Goal: Information Seeking & Learning: Learn about a topic

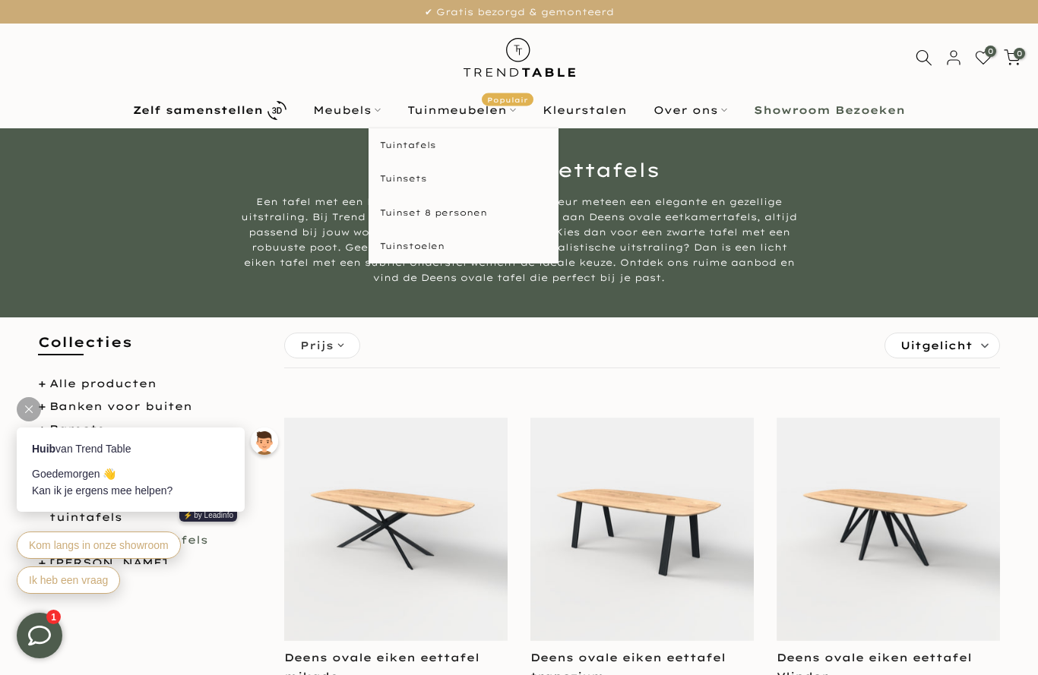
click at [447, 101] on html "Tuinmeubelen Populair" at bounding box center [461, 110] width 135 height 18
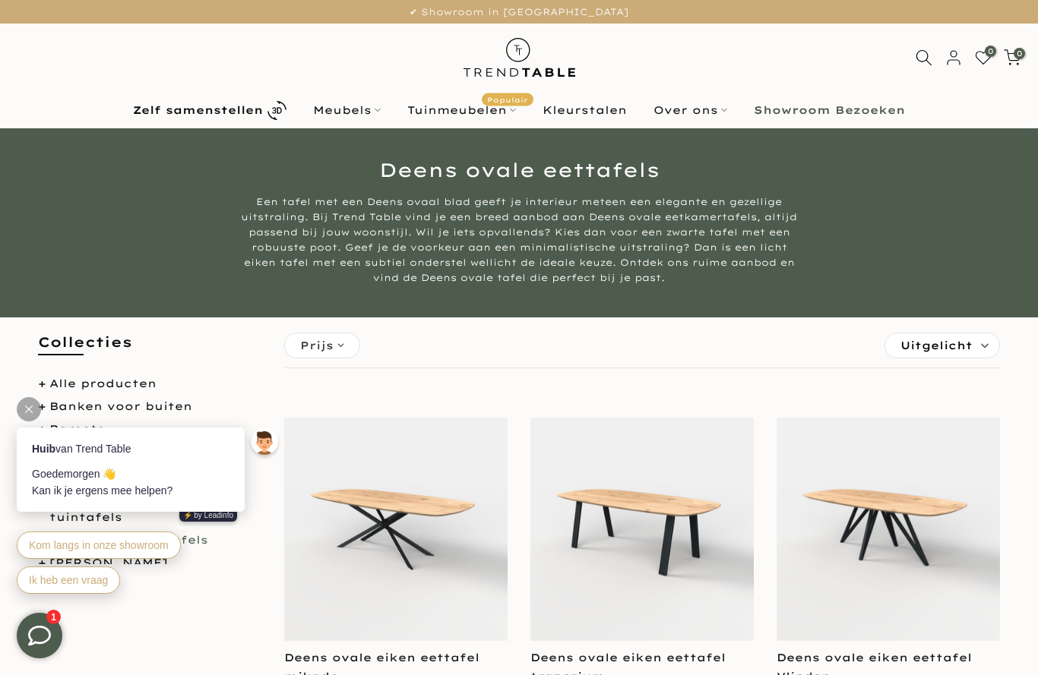
click at [454, 117] on html "Tuinmeubelen Populair" at bounding box center [461, 110] width 135 height 18
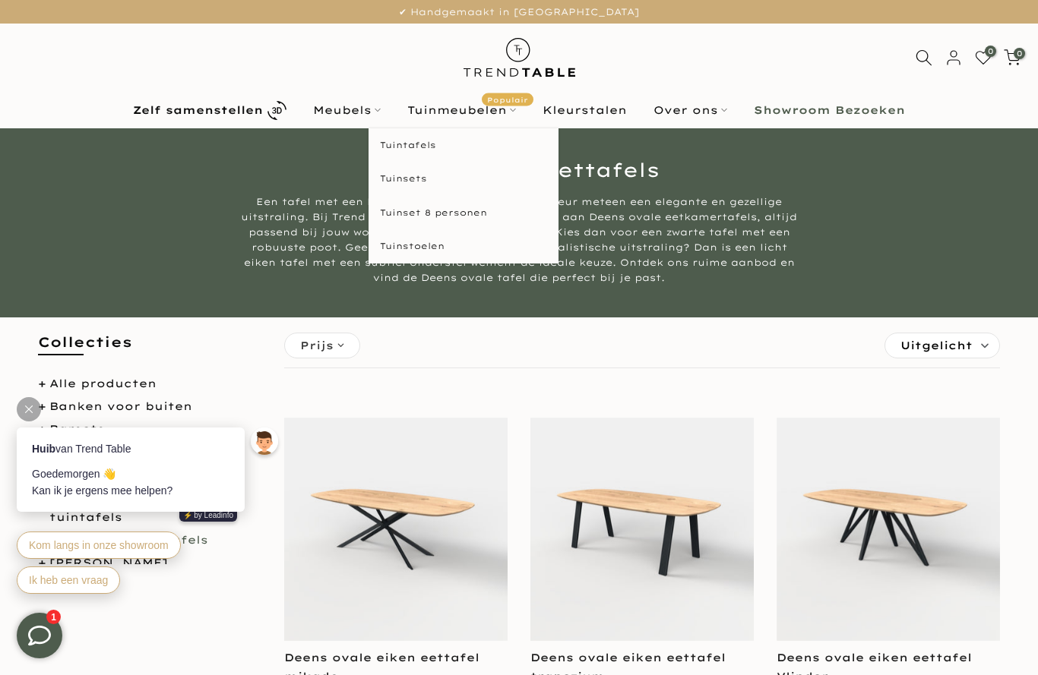
click at [424, 180] on html "Tuinsets" at bounding box center [463, 179] width 190 height 34
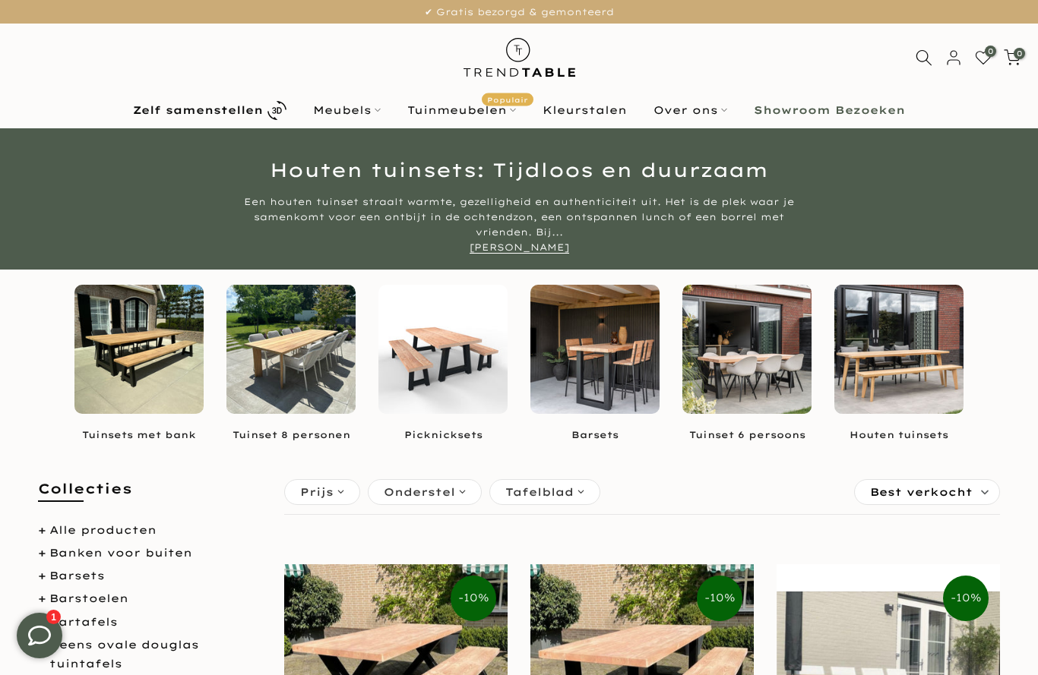
click at [356, 102] on html "Meubels" at bounding box center [347, 110] width 94 height 18
click at [353, 117] on html "Meubels" at bounding box center [347, 110] width 94 height 18
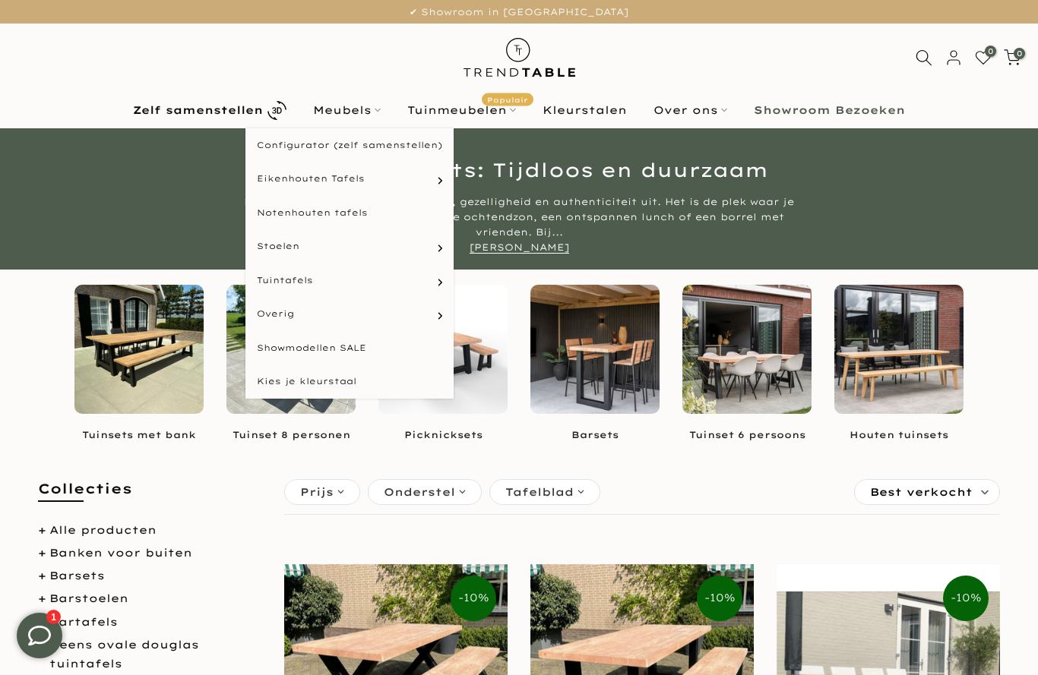
click at [349, 213] on html "Notenhouten tafels" at bounding box center [349, 213] width 208 height 34
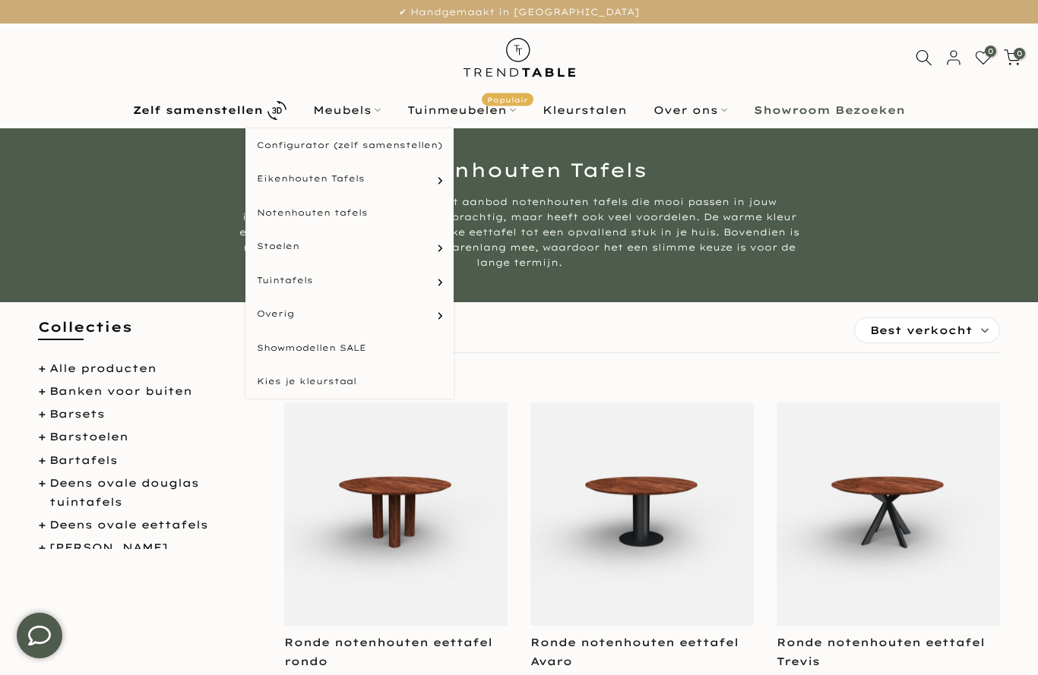
click at [348, 102] on html "Meubels" at bounding box center [347, 110] width 94 height 18
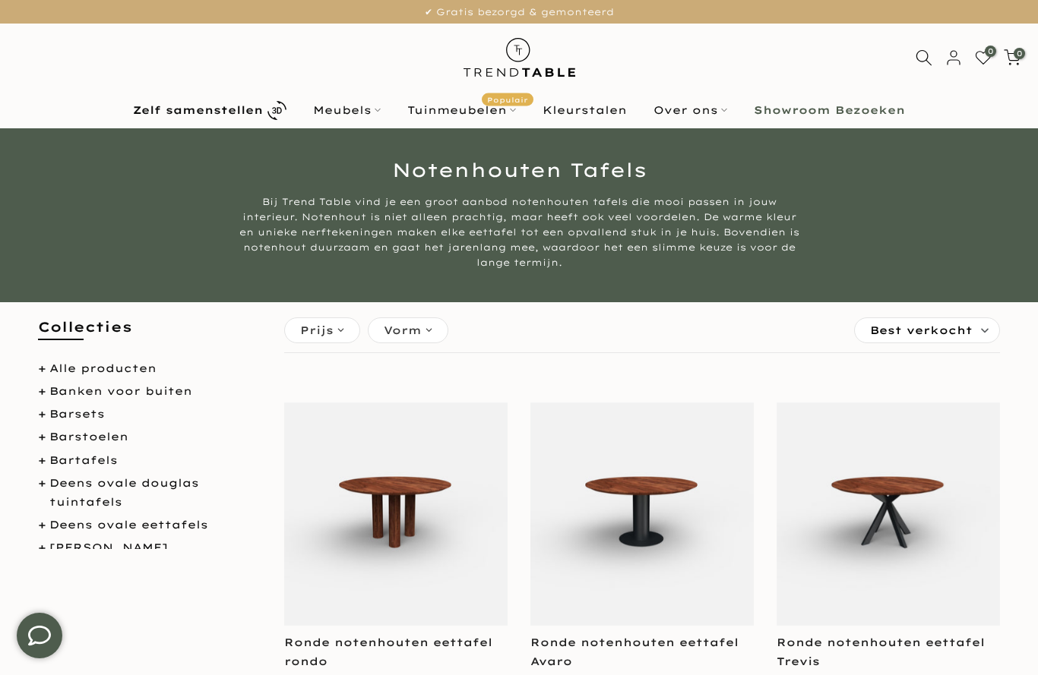
click at [376, 113] on icon at bounding box center [378, 110] width 6 height 6
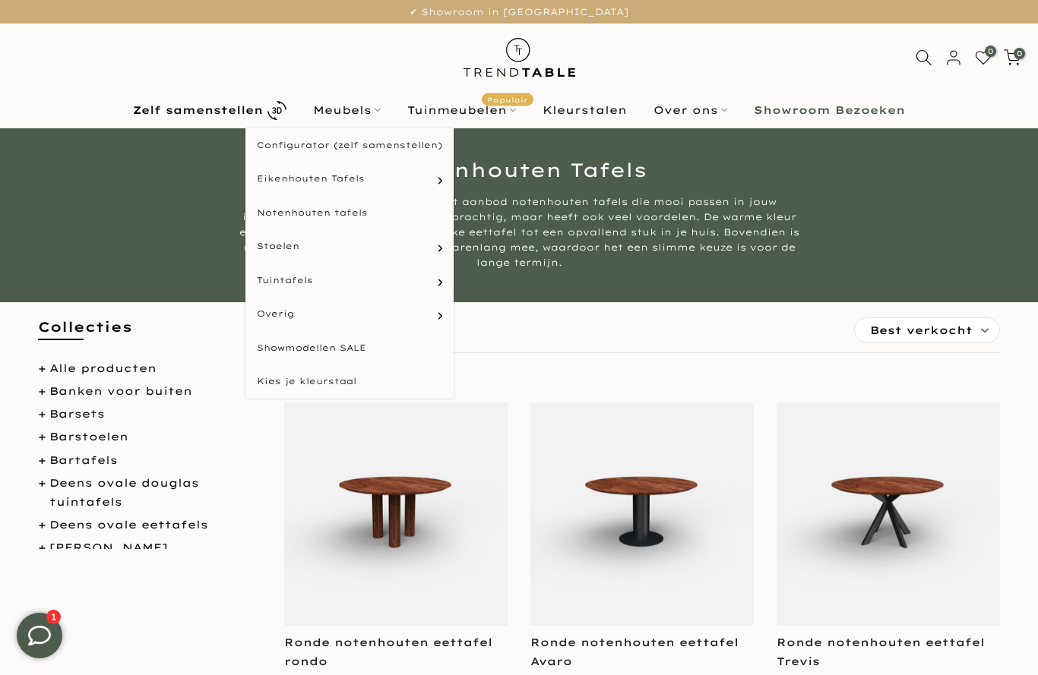
click at [343, 346] on html "Showmodellen SALE" at bounding box center [349, 348] width 208 height 34
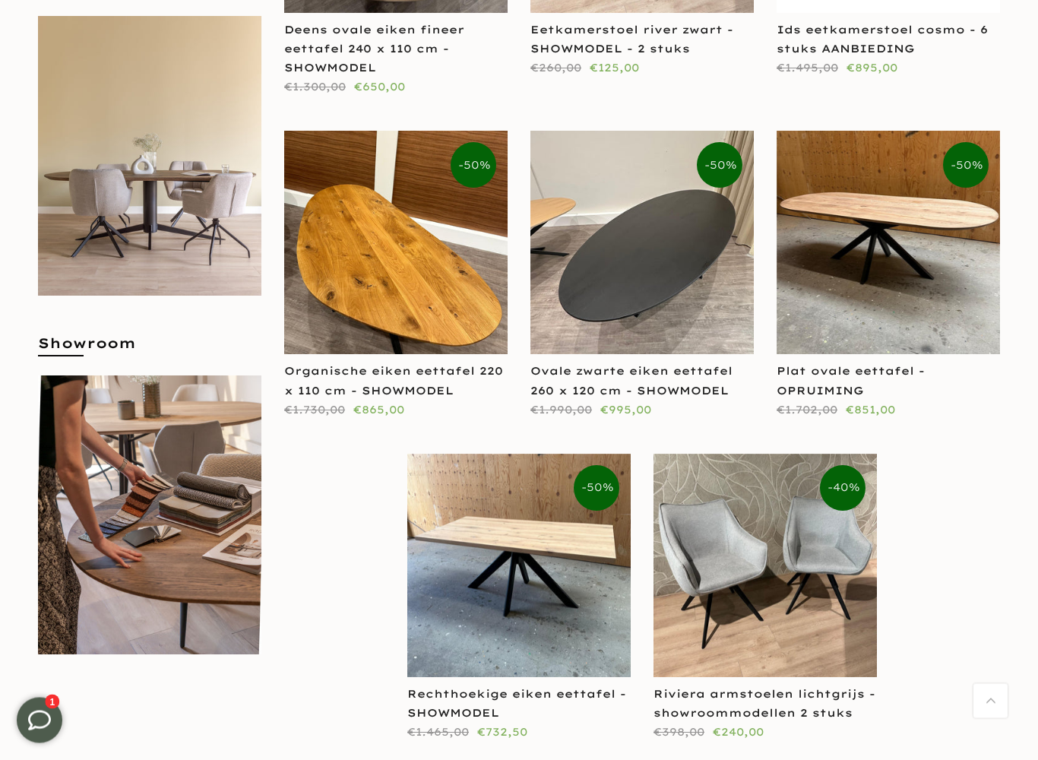
scroll to position [518, 0]
click at [975, 315] on img at bounding box center [887, 242] width 223 height 223
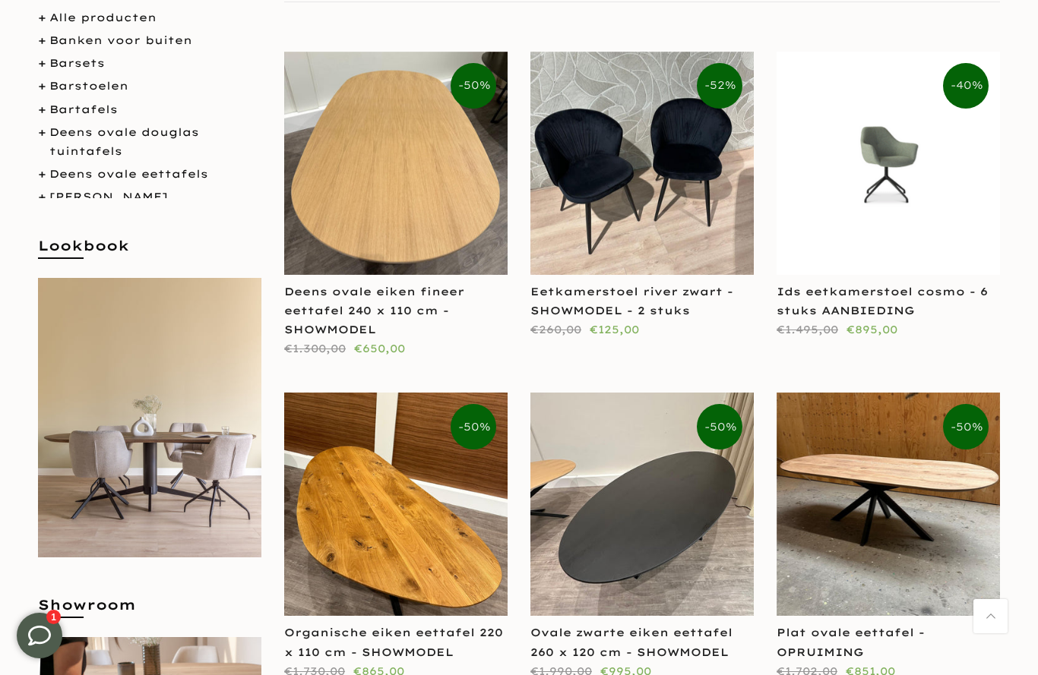
scroll to position [0, 0]
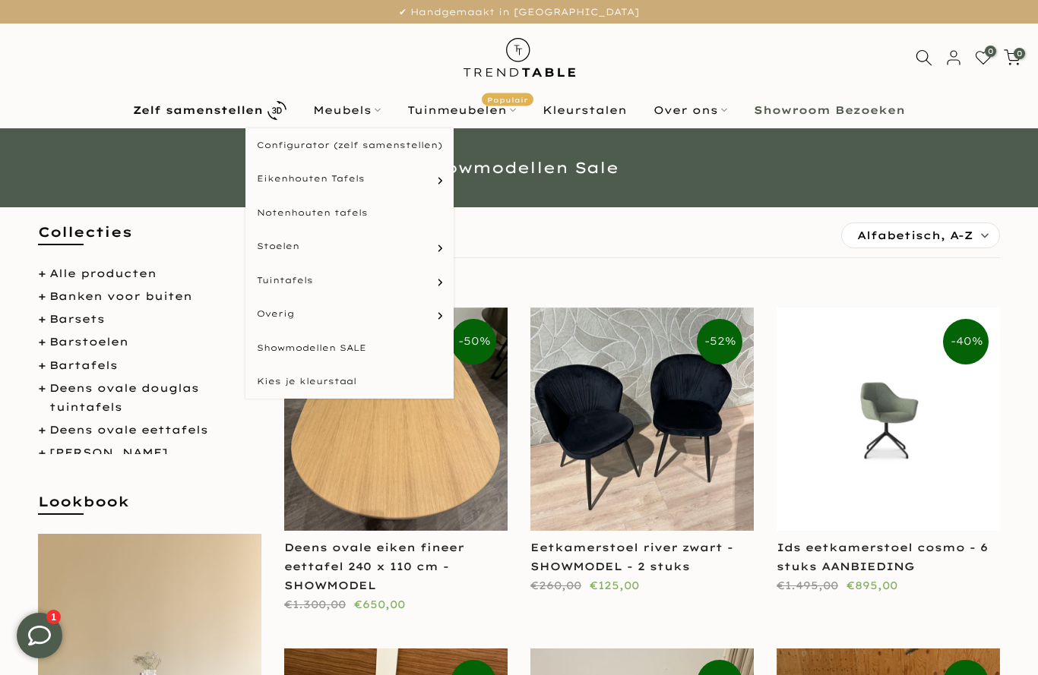
click at [359, 104] on html "Meubels" at bounding box center [347, 110] width 94 height 18
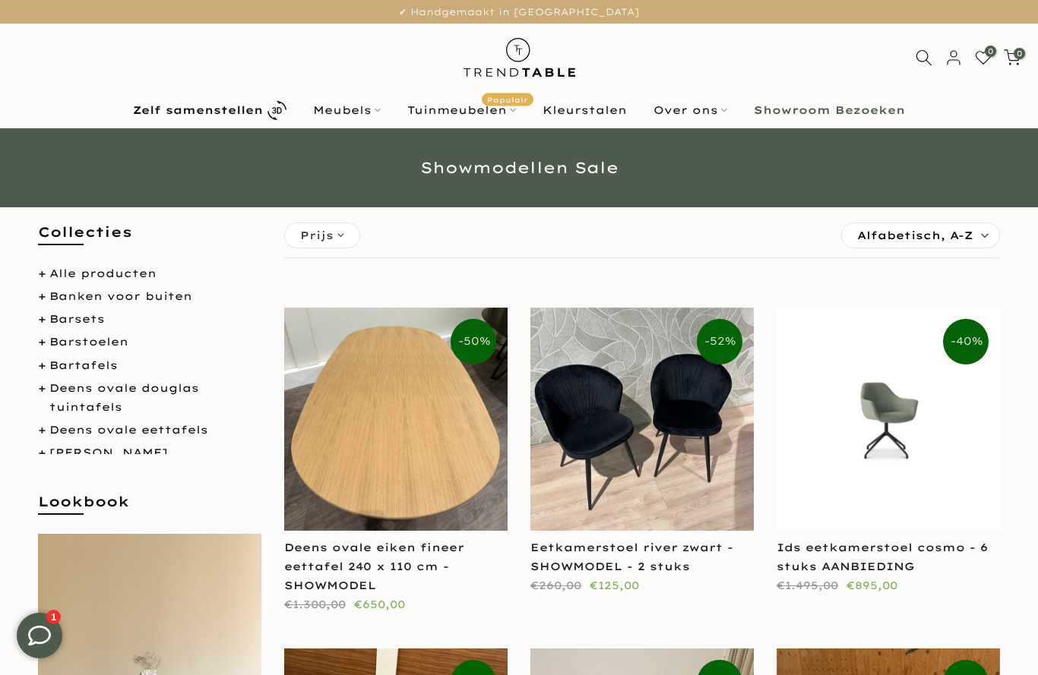
click at [364, 109] on html "Meubels" at bounding box center [347, 110] width 94 height 18
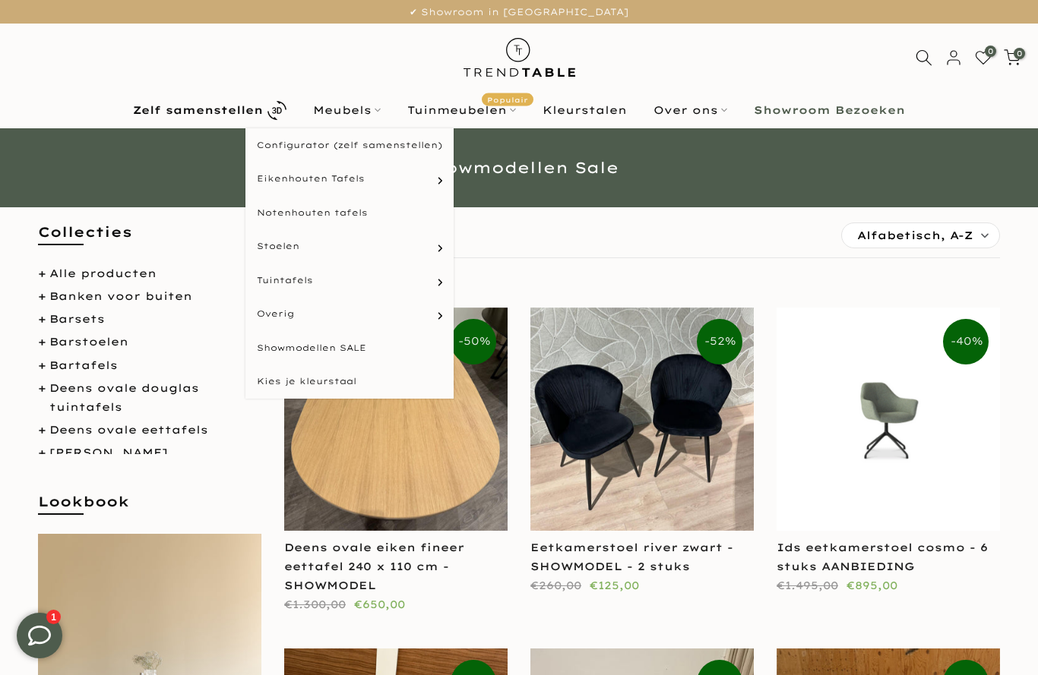
click at [0, 0] on html "Visgraat tafels" at bounding box center [0, 0] width 0 height 0
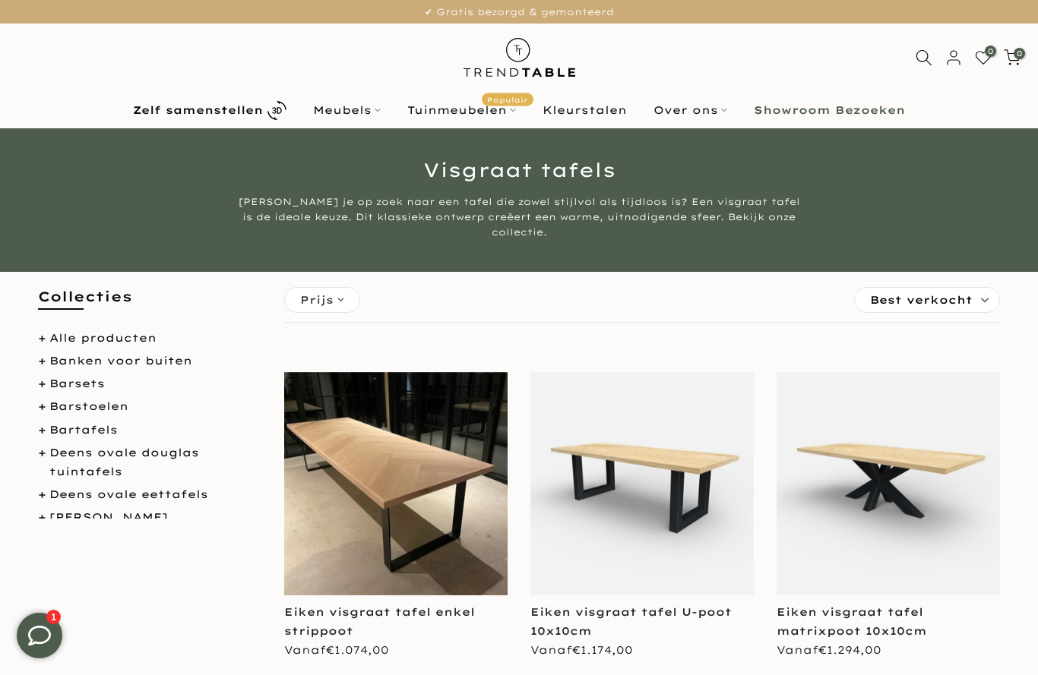
click at [101, 423] on link "Bartafels" at bounding box center [83, 430] width 68 height 14
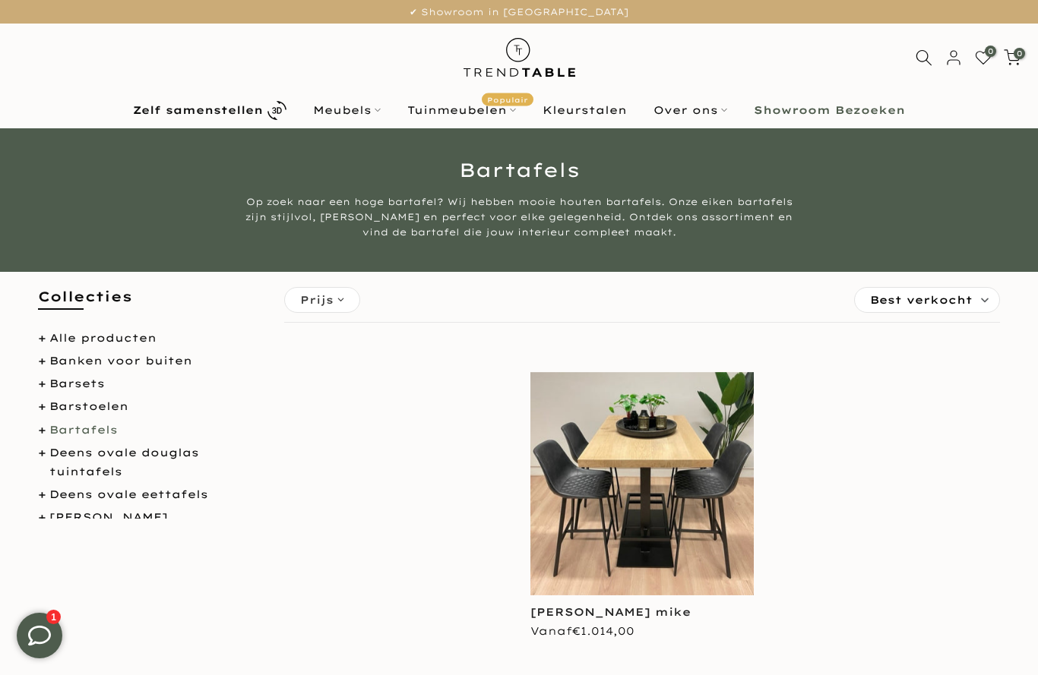
click at [175, 367] on link "Banken voor buiten" at bounding box center [120, 361] width 143 height 14
click at [114, 406] on link "Barstoelen" at bounding box center [88, 407] width 79 height 14
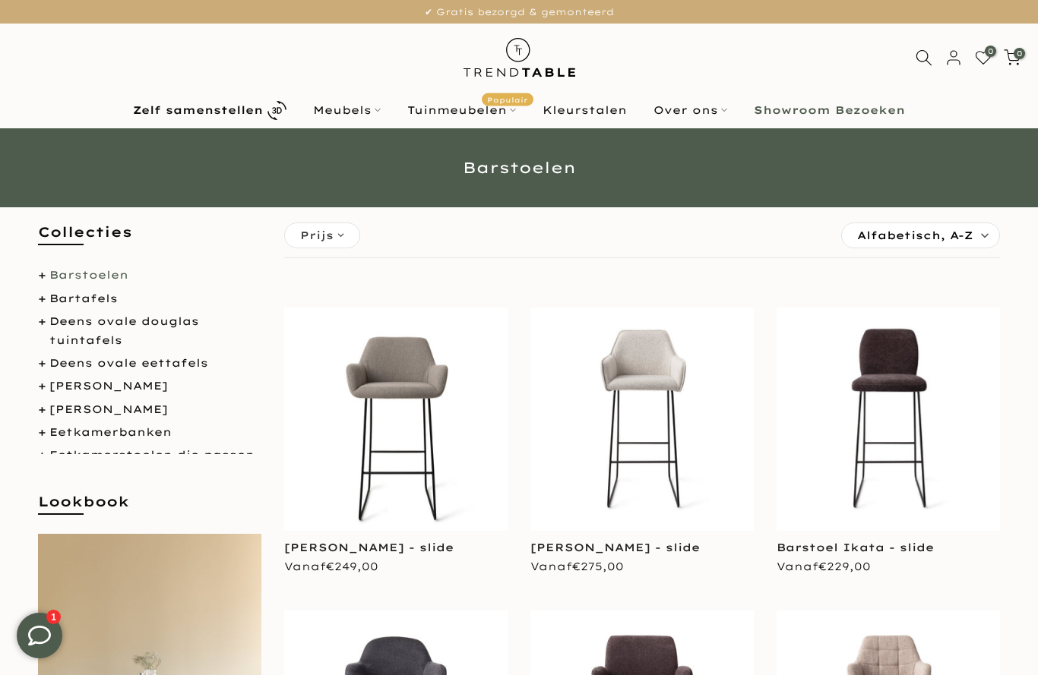
scroll to position [68, 0]
click at [179, 363] on link "Deens ovale eettafels" at bounding box center [128, 363] width 159 height 14
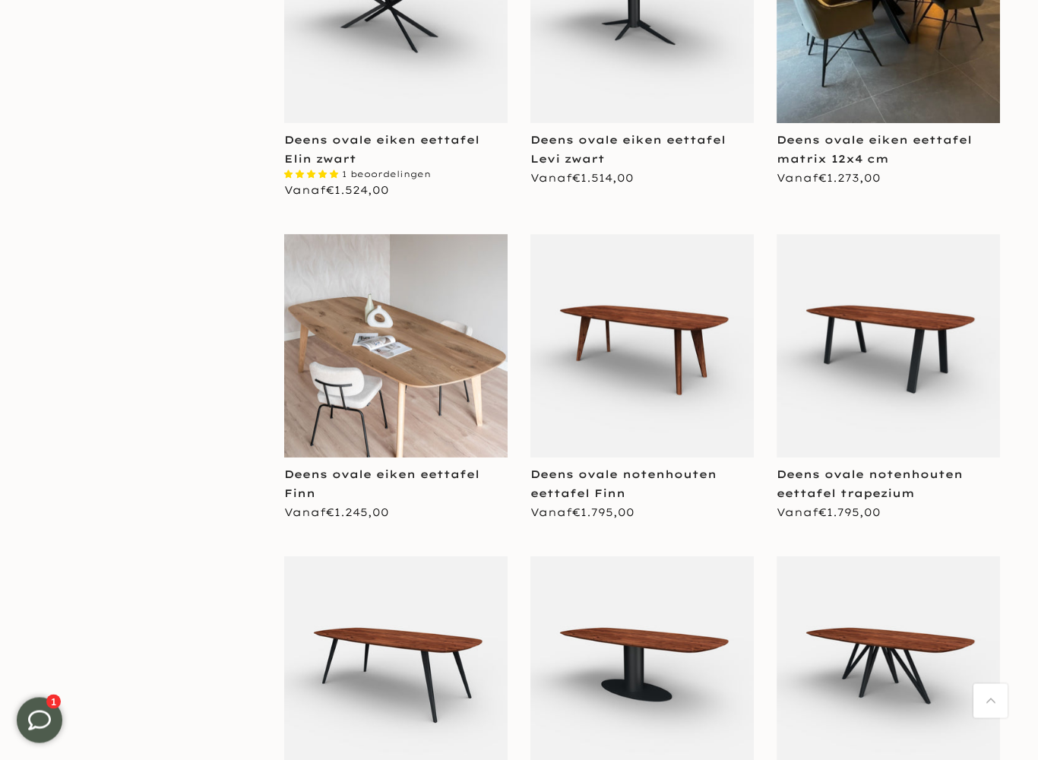
scroll to position [2453, 0]
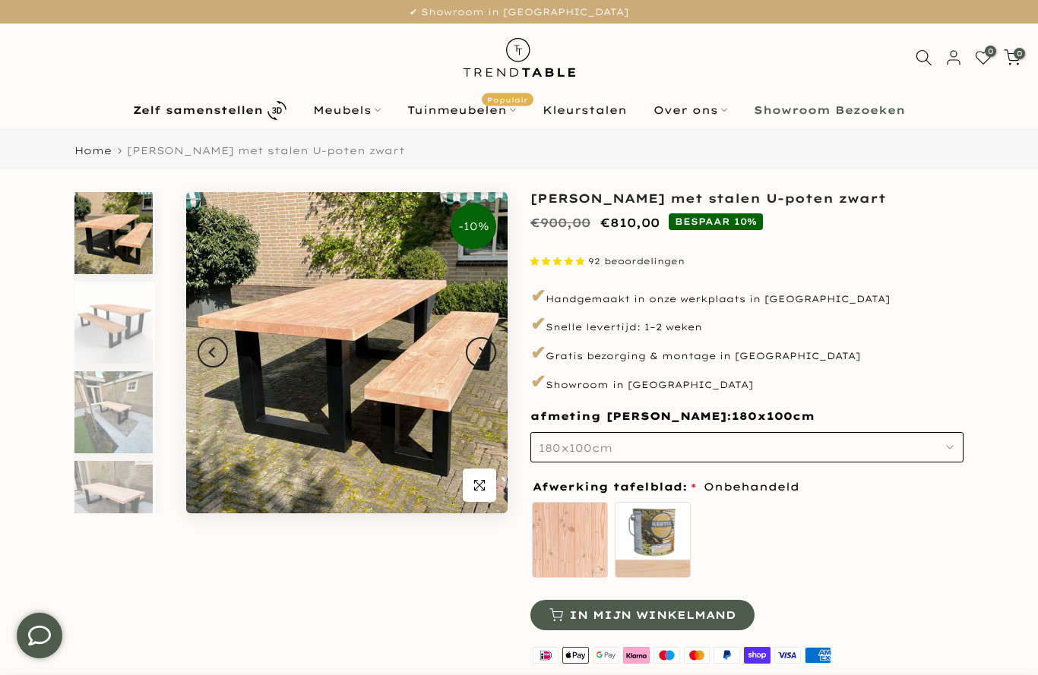
click at [356, 110] on html "Meubels" at bounding box center [347, 110] width 94 height 18
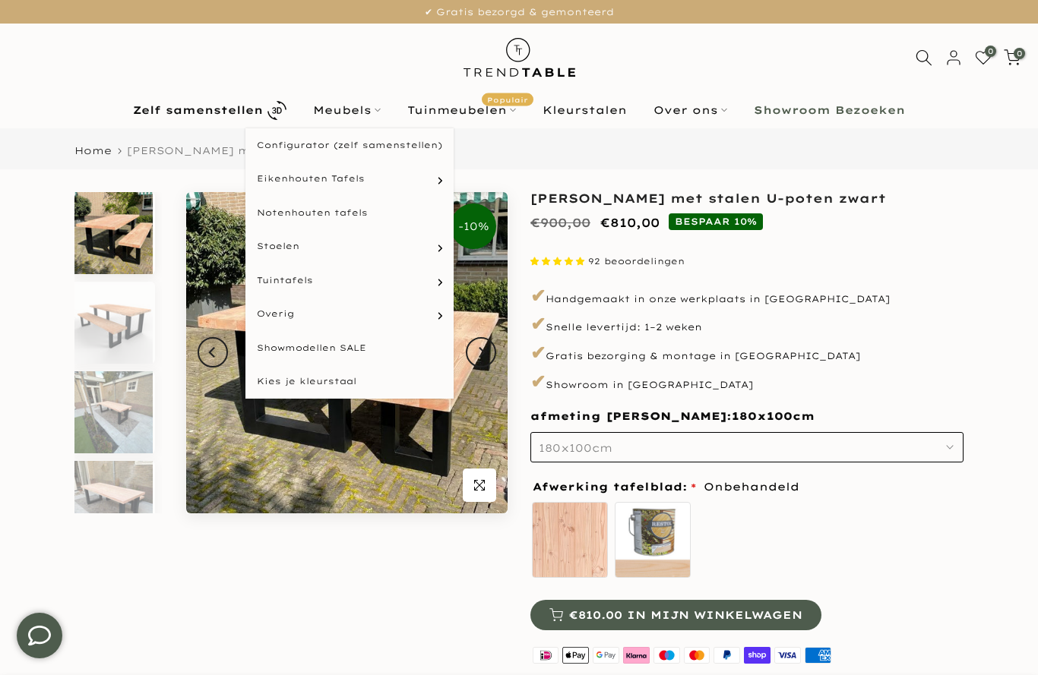
click at [0, 0] on html "Deens ovale eettafels" at bounding box center [0, 0] width 0 height 0
